Goal: Information Seeking & Learning: Learn about a topic

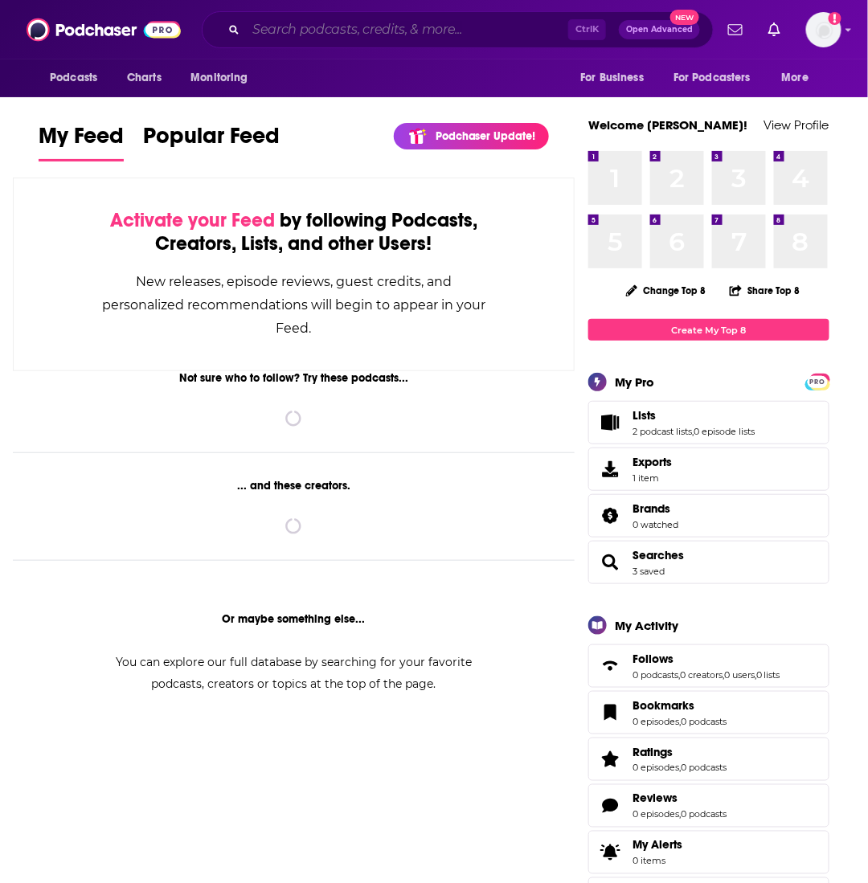
click at [330, 24] on input "Search podcasts, credits, & more..." at bounding box center [407, 30] width 322 height 26
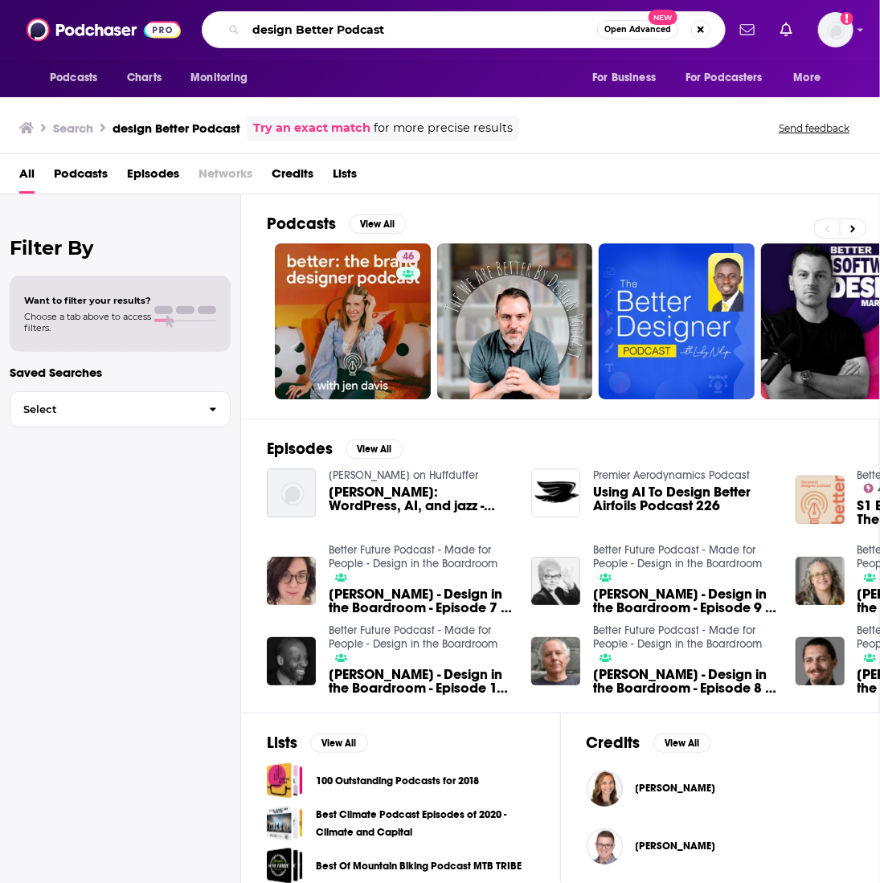
click at [260, 27] on input "design Better Podcast" at bounding box center [421, 30] width 351 height 26
click at [438, 41] on input "Design Better Podcast" at bounding box center [421, 30] width 351 height 26
type input "Design Better Podcast"
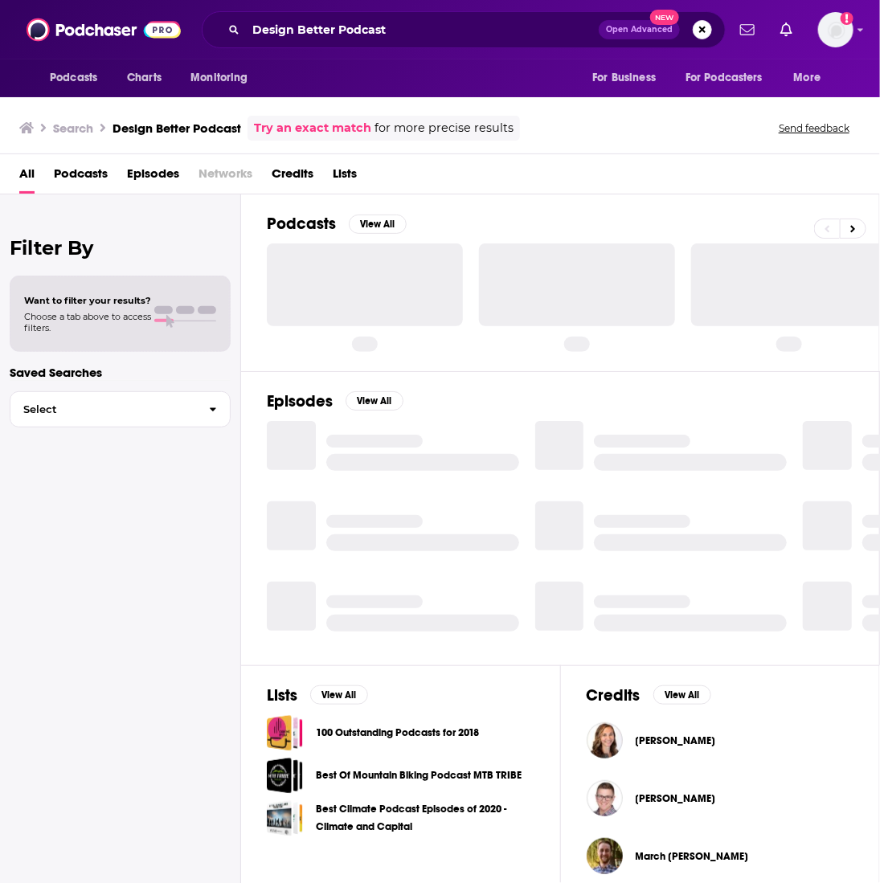
click at [72, 172] on span "Podcasts" at bounding box center [81, 177] width 54 height 33
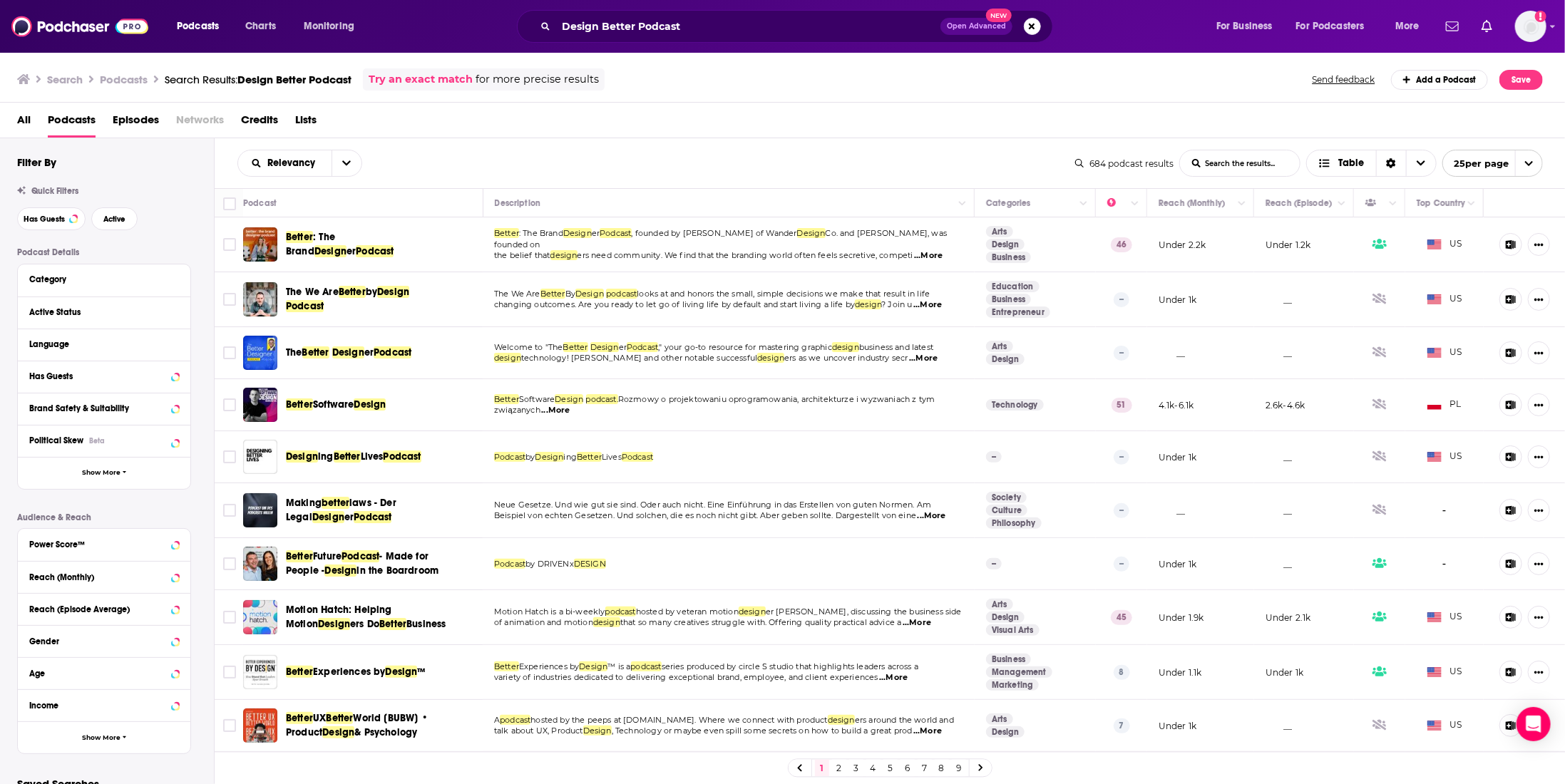
click at [303, 84] on span "Design Better Podcast" at bounding box center [295, 79] width 114 height 13
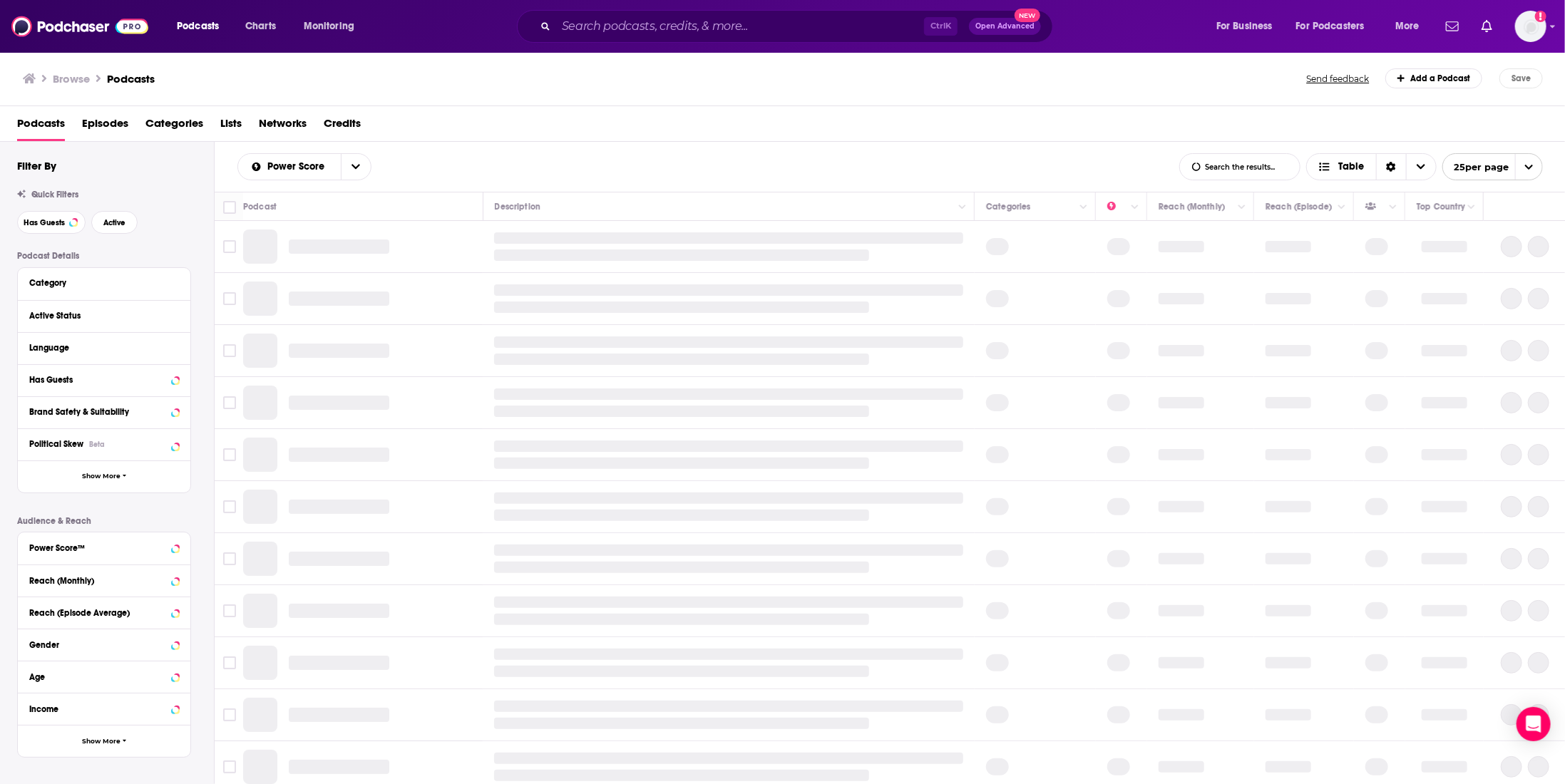
click at [767, 12] on div "Ctrl K Open Advanced New" at bounding box center [785, 26] width 536 height 33
click at [743, 42] on div "Ctrl K Open Advanced New" at bounding box center [785, 26] width 536 height 33
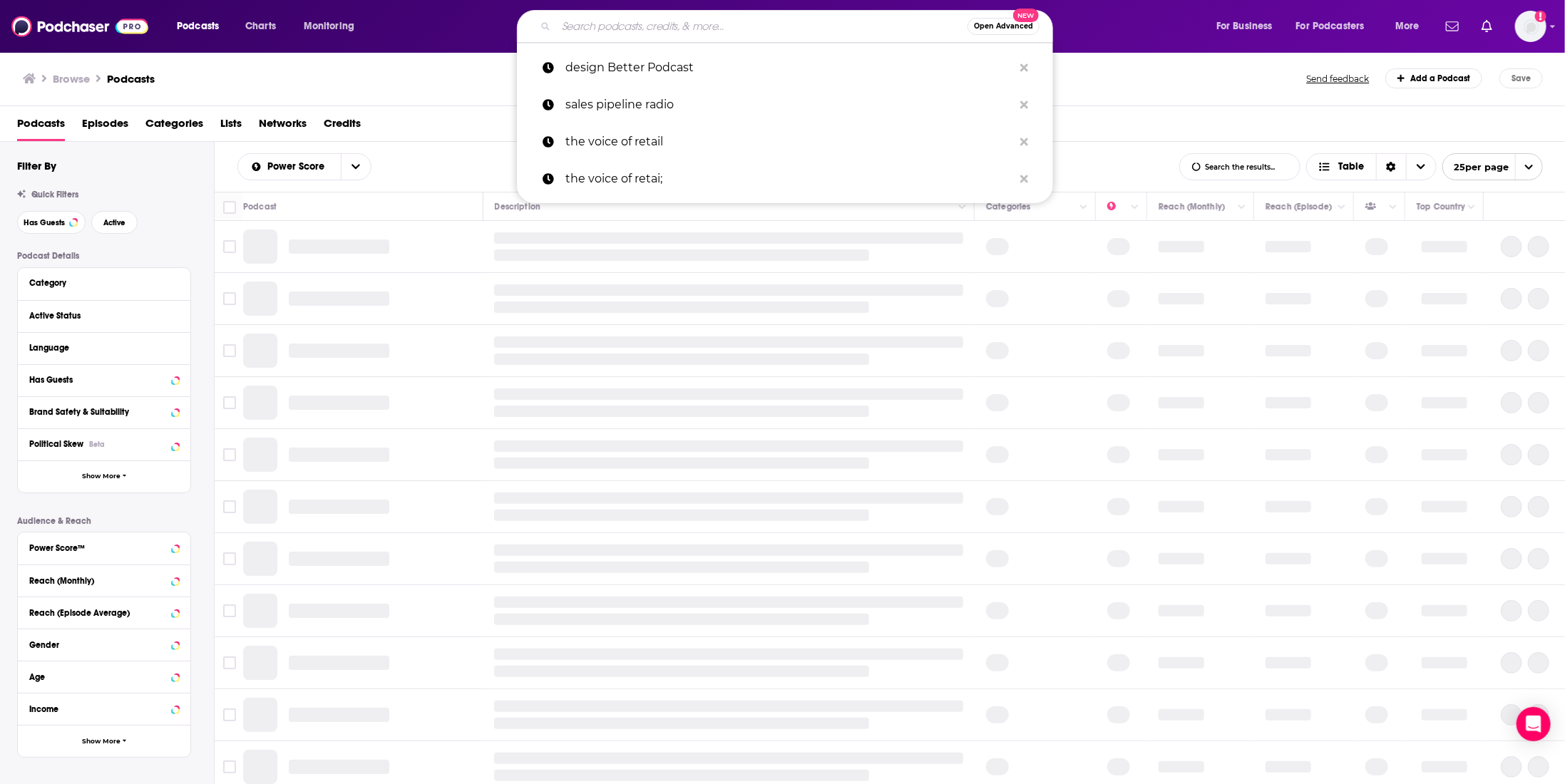
click at [740, 18] on input "Search podcasts, credits, & more..." at bounding box center [762, 27] width 412 height 23
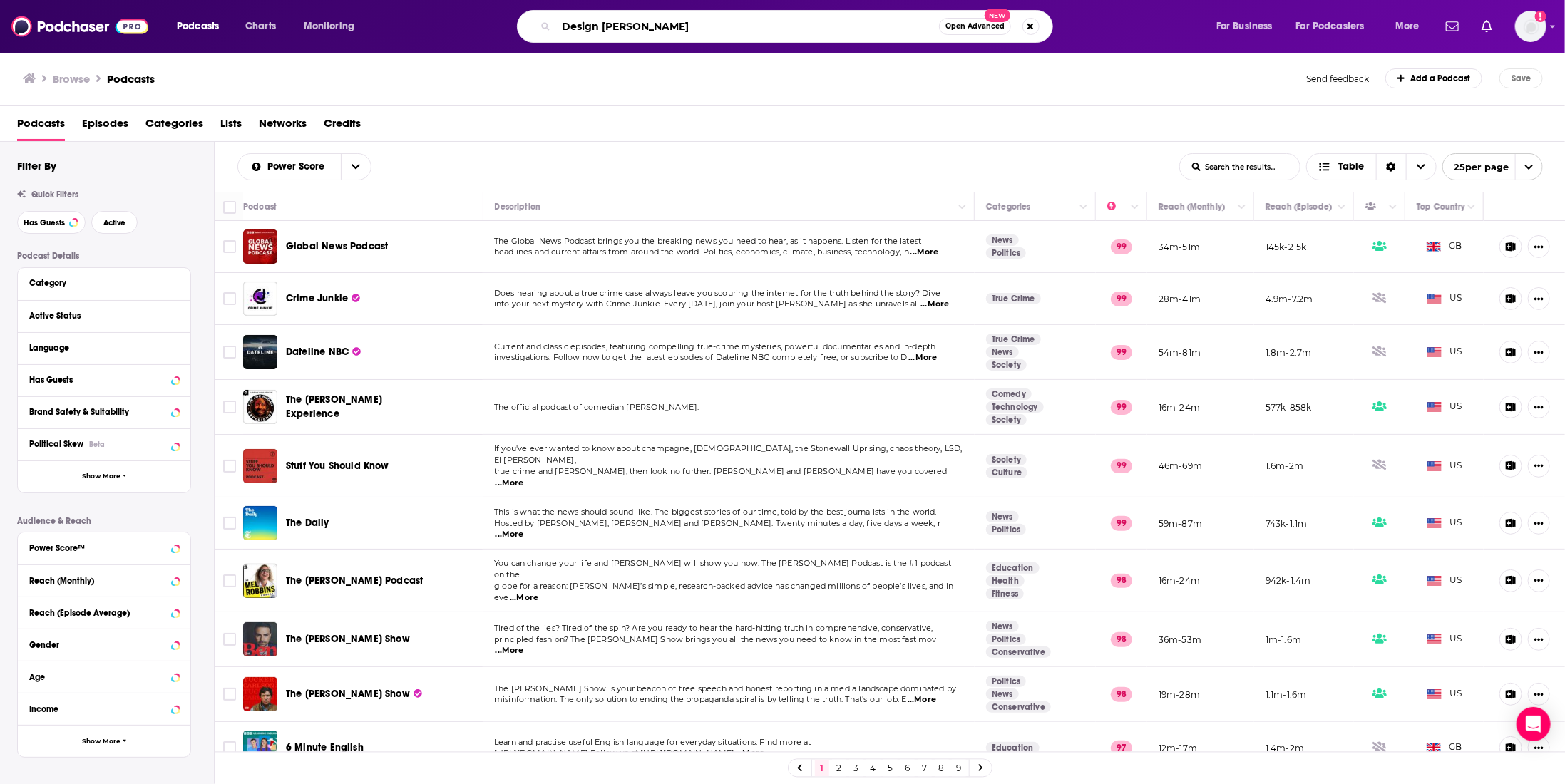
type input "Design Better"
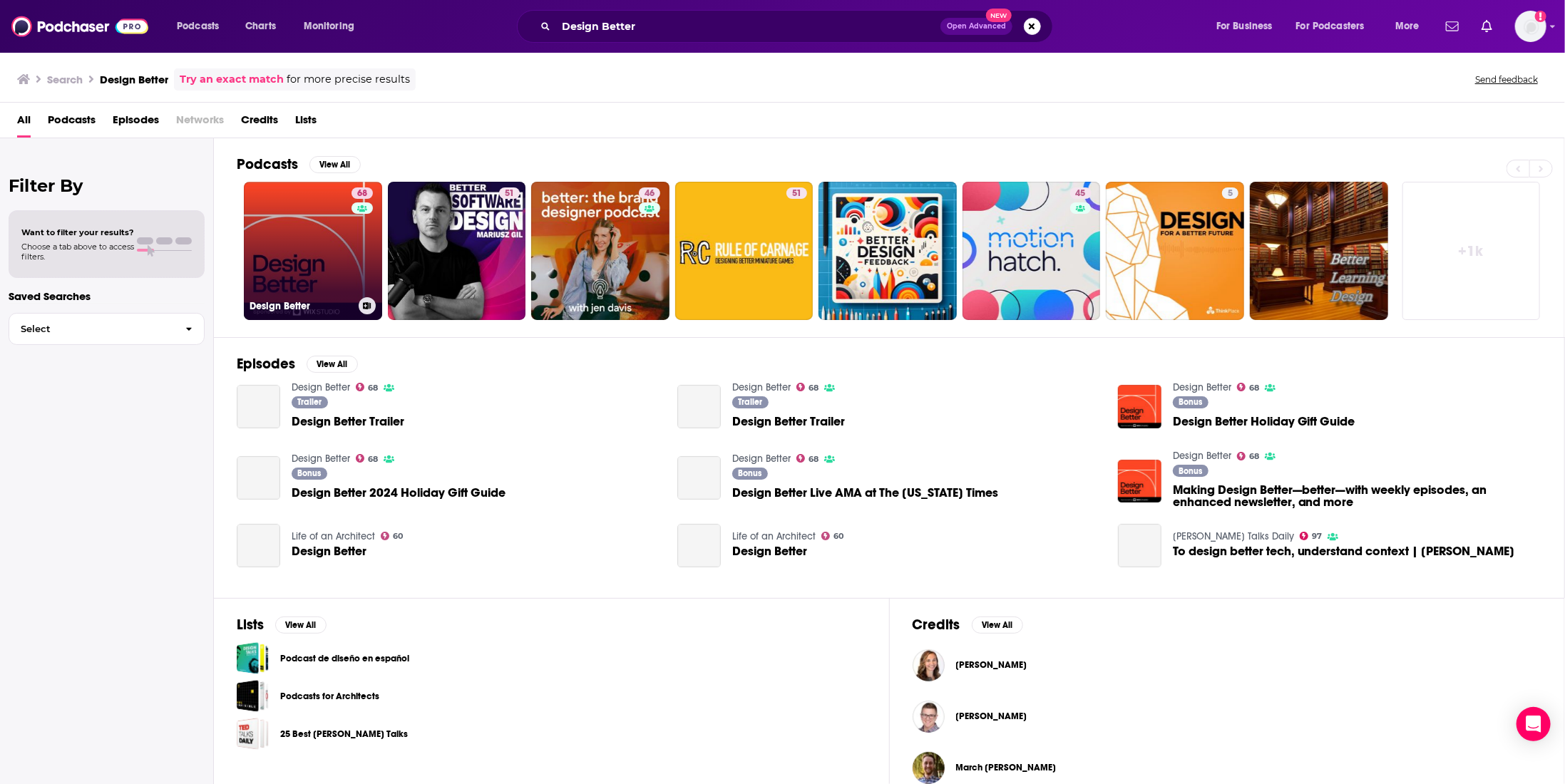
click at [274, 248] on link "68 Design Better" at bounding box center [313, 251] width 138 height 138
